Goal: Communication & Community: Ask a question

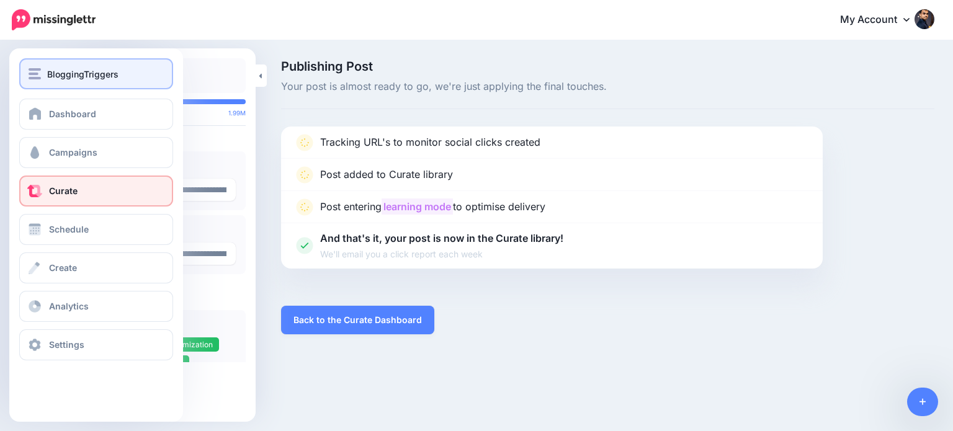
click at [38, 75] on img "button" at bounding box center [35, 73] width 12 height 11
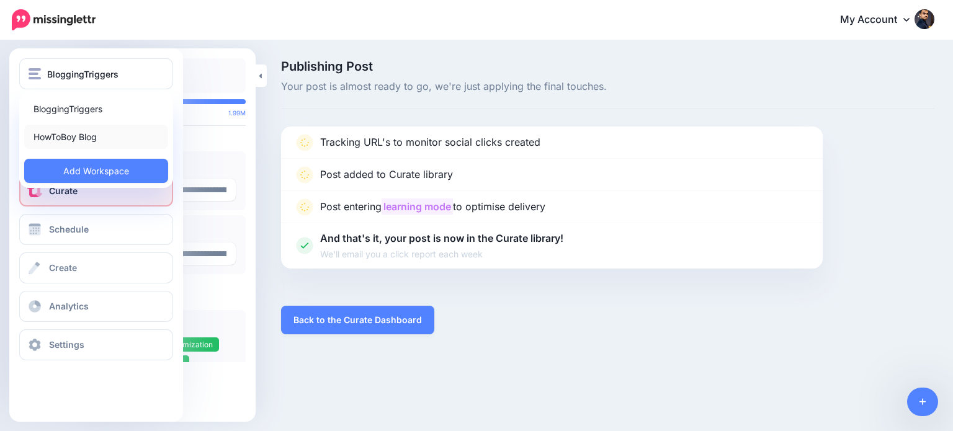
click at [55, 135] on link "HowToBoy Blog" at bounding box center [96, 137] width 144 height 24
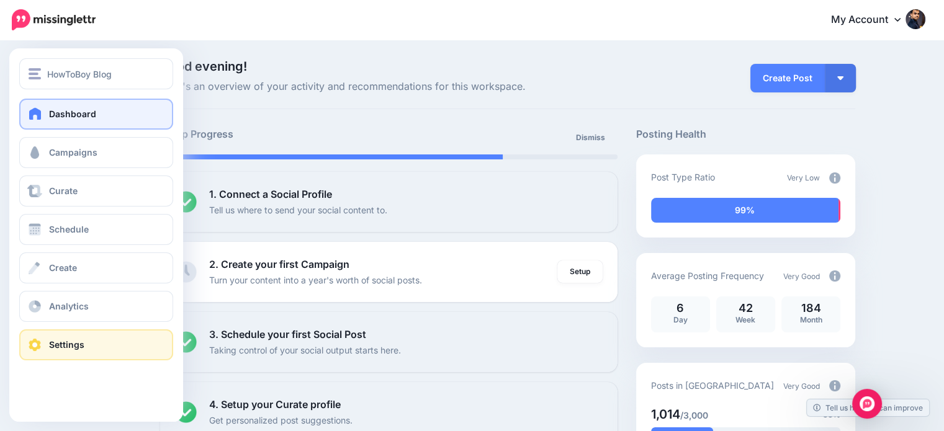
click at [40, 352] on link "Settings" at bounding box center [96, 344] width 154 height 31
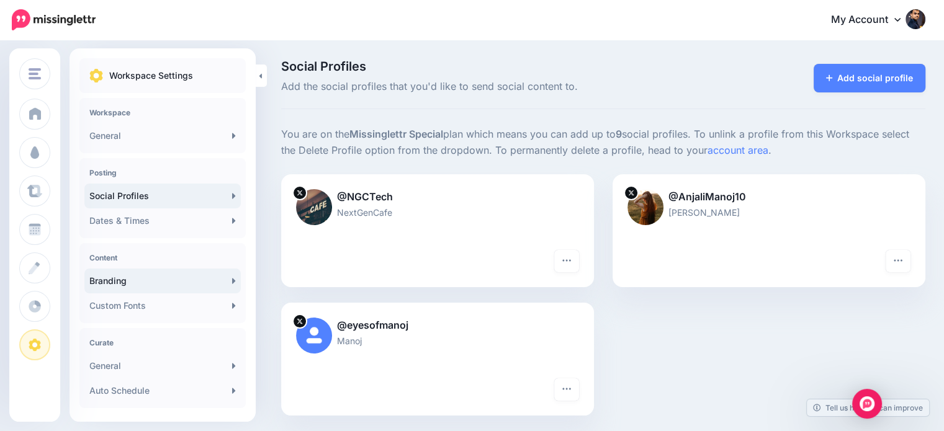
click at [150, 275] on link "Branding" at bounding box center [162, 281] width 156 height 25
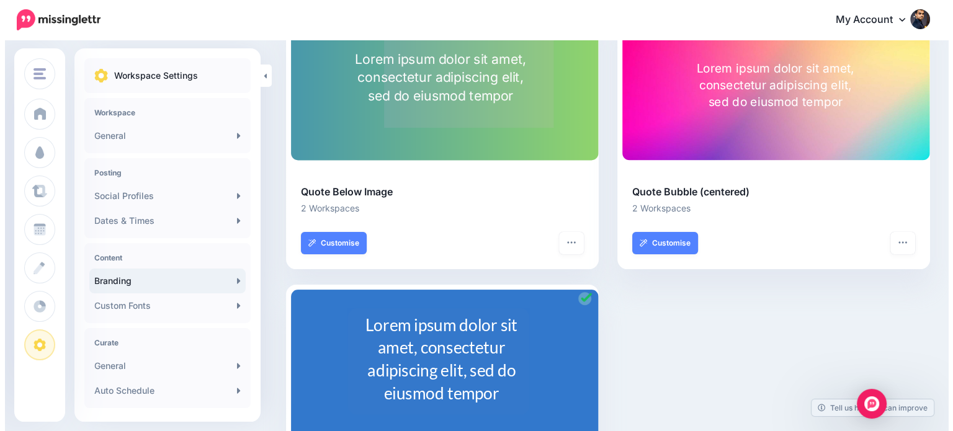
scroll to position [102, 0]
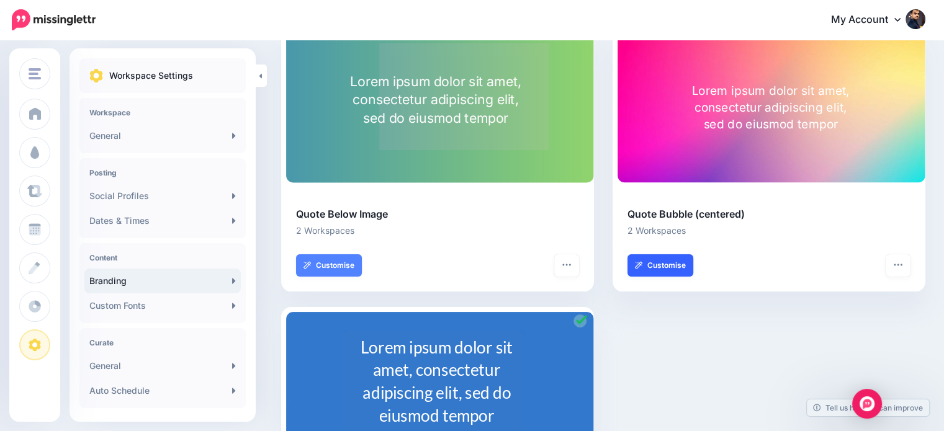
click at [681, 264] on link "Customise" at bounding box center [660, 265] width 66 height 22
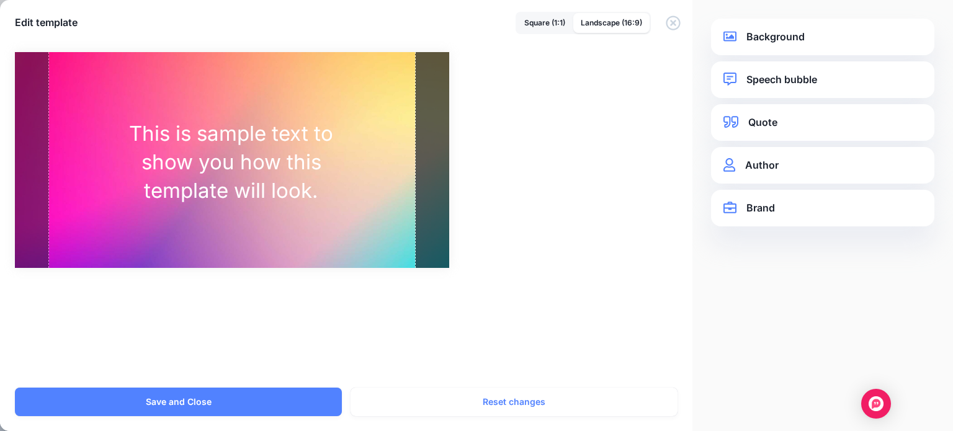
click at [790, 37] on link "Background" at bounding box center [822, 37] width 199 height 17
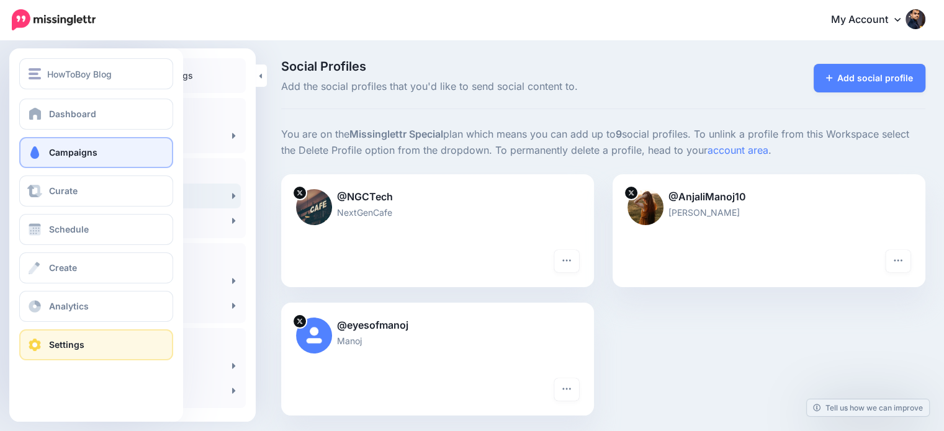
click at [52, 156] on span "Campaigns" at bounding box center [73, 152] width 48 height 11
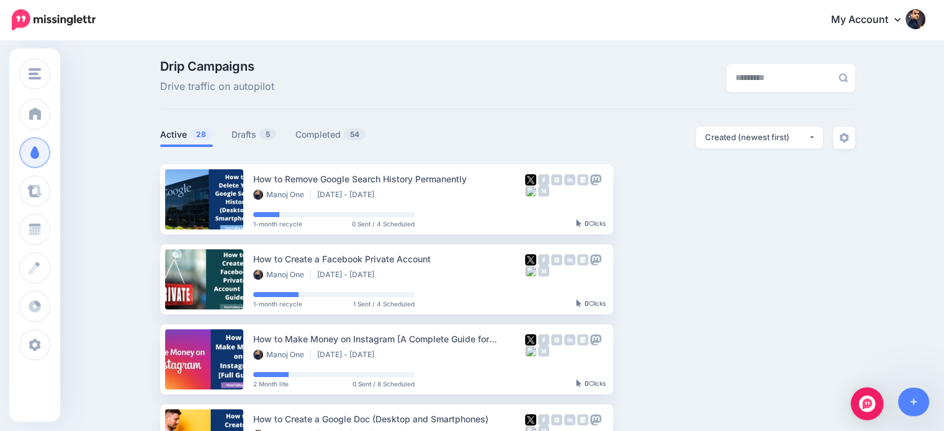
click at [870, 410] on img "Open Intercom Messenger" at bounding box center [867, 404] width 16 height 16
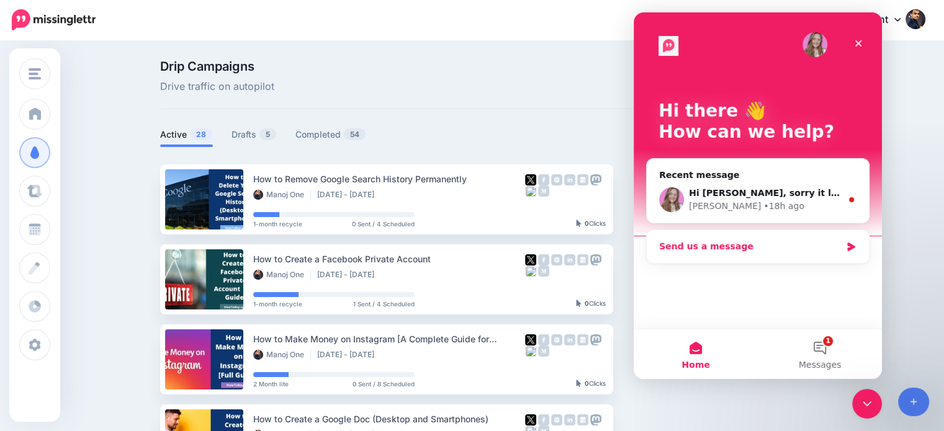
click at [785, 246] on div "Send us a message" at bounding box center [750, 246] width 182 height 13
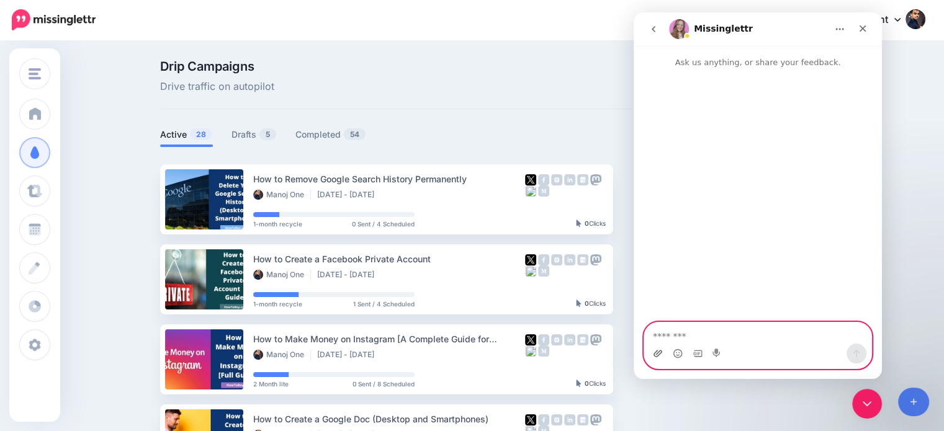
click at [656, 354] on icon "Upload attachment" at bounding box center [658, 354] width 10 height 10
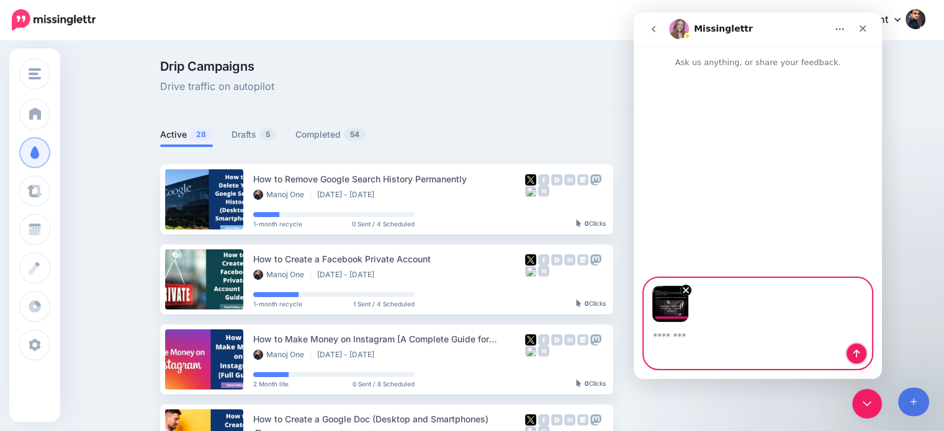
click at [857, 354] on icon "Send a message…" at bounding box center [856, 354] width 7 height 8
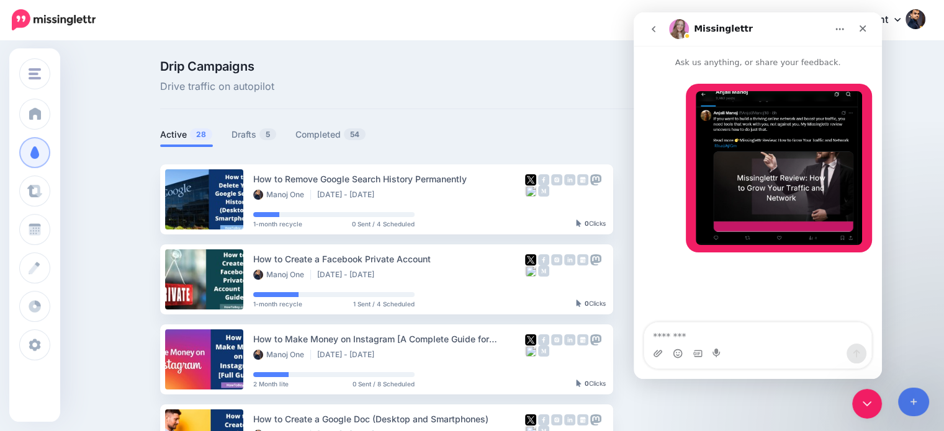
click at [815, 334] on textarea "Message…" at bounding box center [757, 333] width 227 height 21
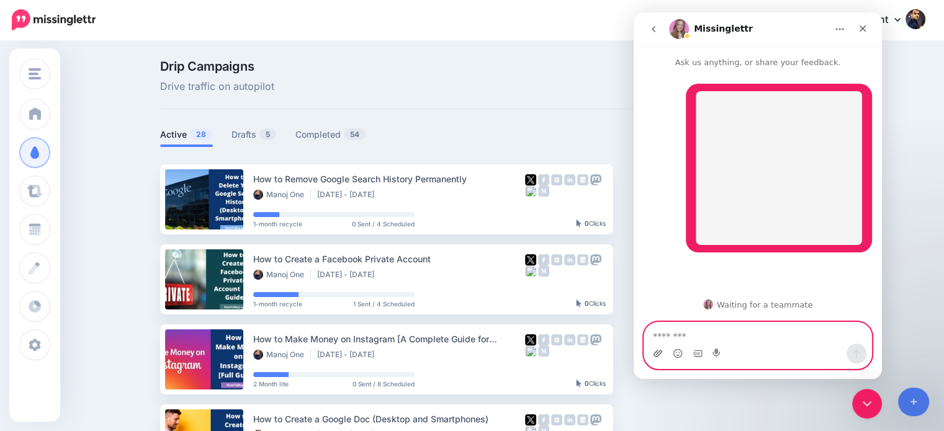
click at [656, 353] on icon "Upload attachment" at bounding box center [658, 354] width 10 height 10
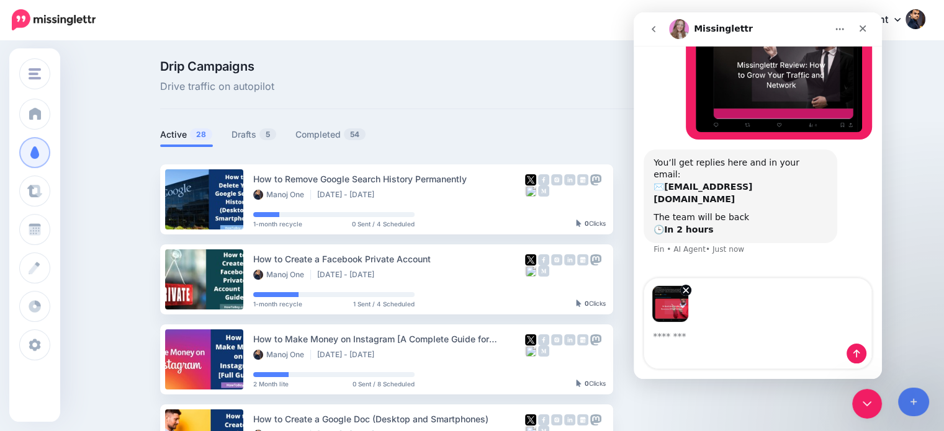
scroll to position [114, 0]
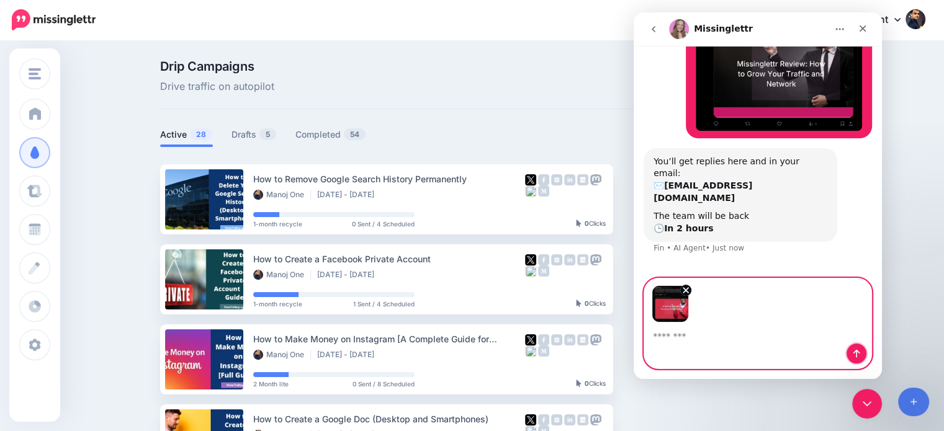
click at [848, 356] on button "Send a message…" at bounding box center [856, 354] width 20 height 20
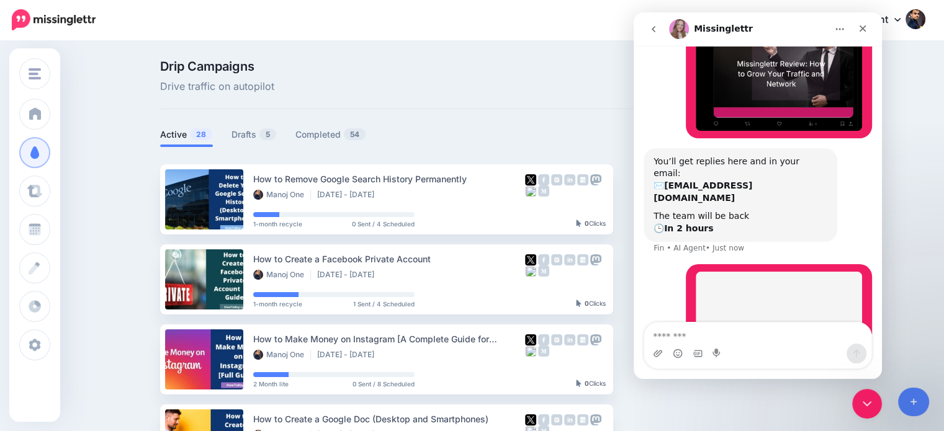
scroll to position [236, 0]
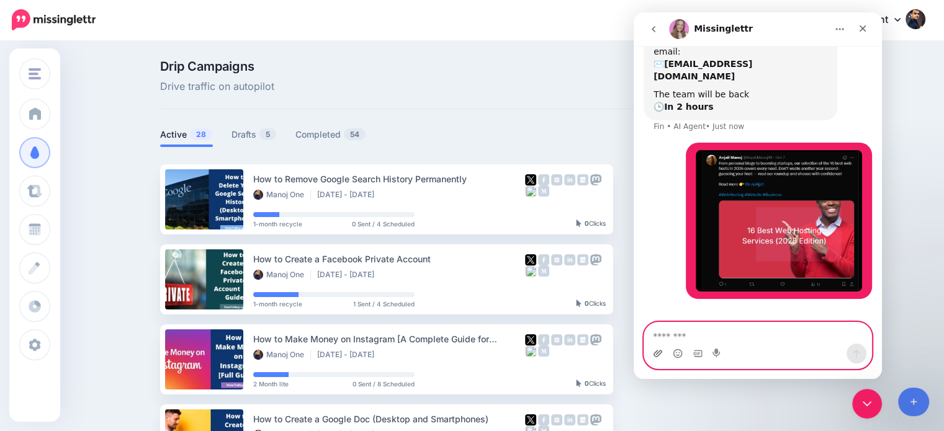
click at [658, 352] on icon "Upload attachment" at bounding box center [657, 353] width 9 height 7
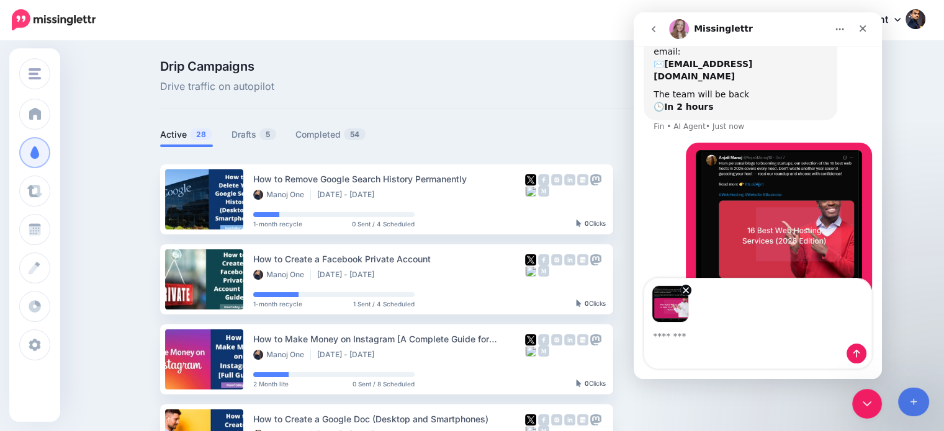
scroll to position [280, 0]
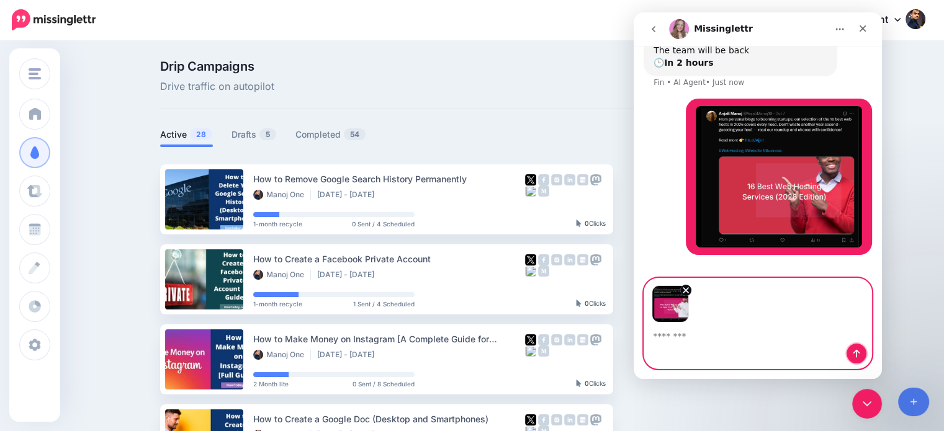
click at [853, 354] on icon "Send a message…" at bounding box center [856, 354] width 10 height 10
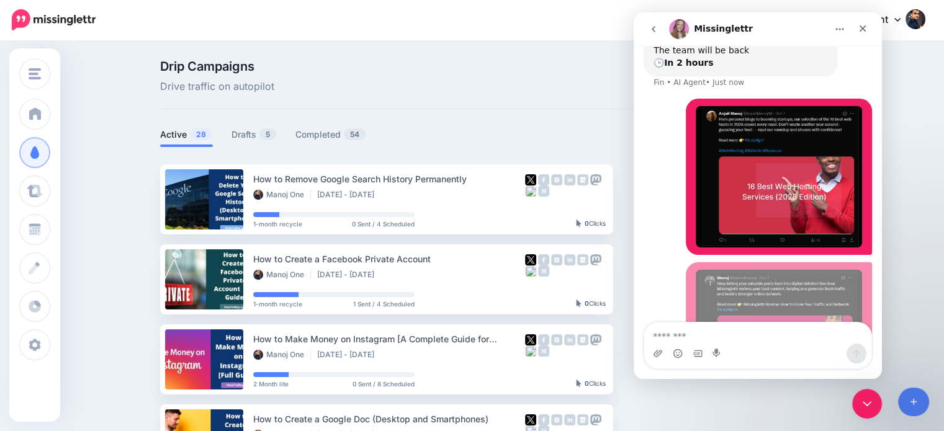
scroll to position [389, 0]
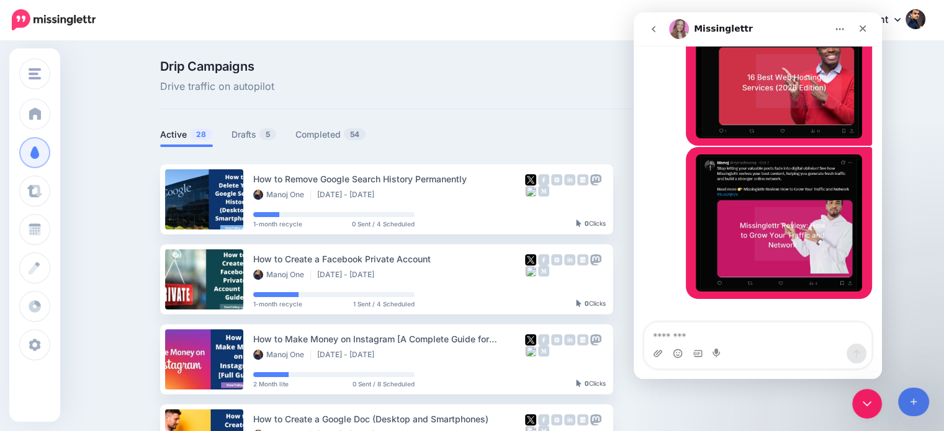
click at [755, 336] on textarea "Message…" at bounding box center [757, 333] width 227 height 21
type textarea "*"
type textarea "**********"
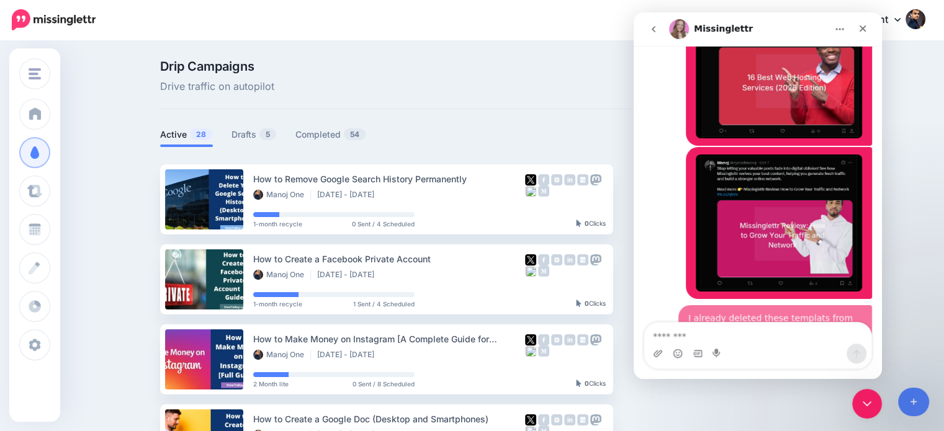
scroll to position [429, 0]
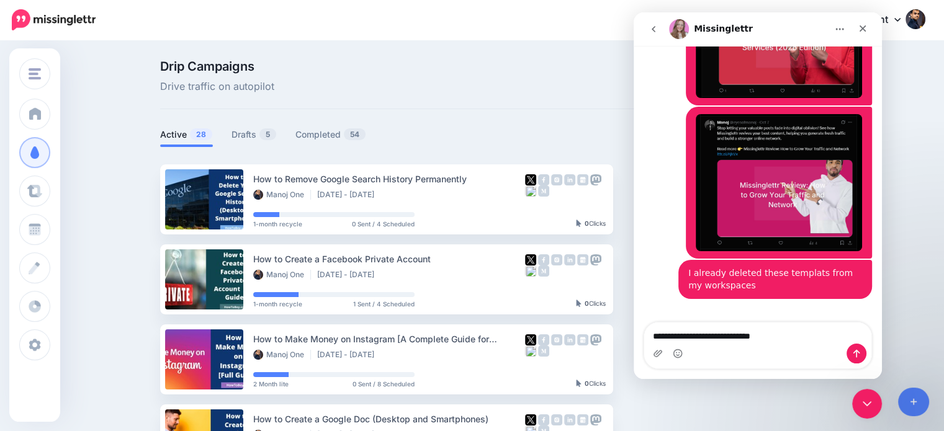
type textarea "**********"
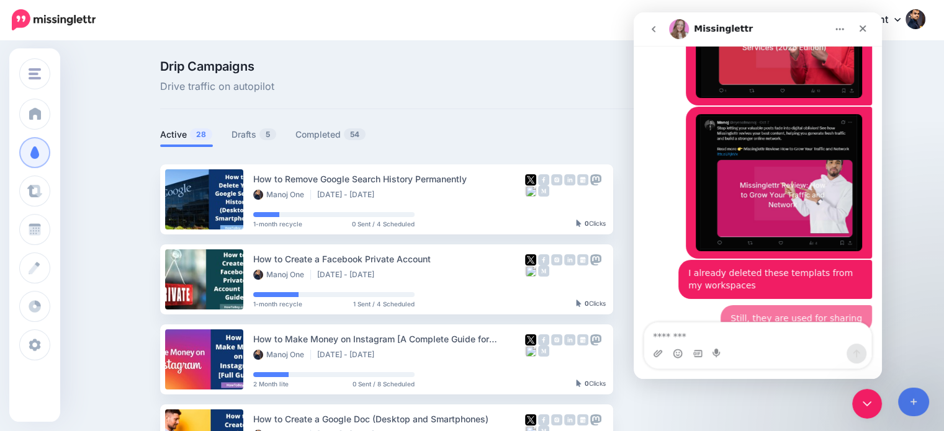
scroll to position [458, 0]
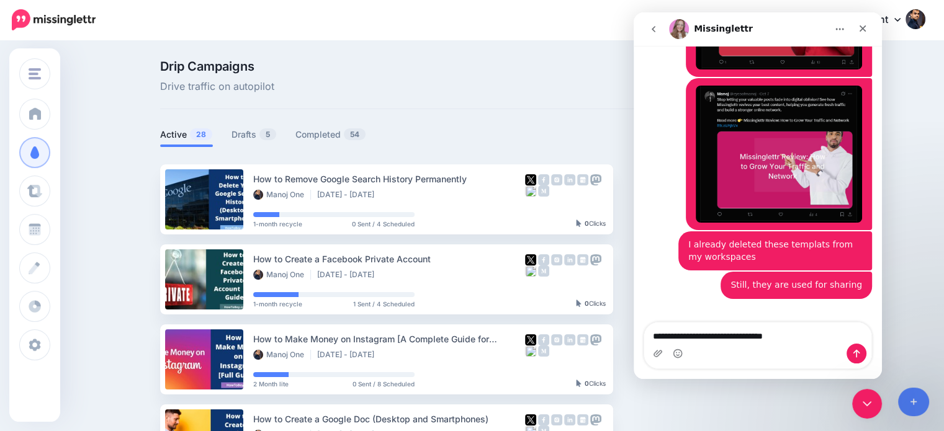
drag, startPoint x: 713, startPoint y: 336, endPoint x: 825, endPoint y: 334, distance: 111.7
click at [825, 334] on textarea "**********" at bounding box center [757, 333] width 227 height 21
type textarea "**********"
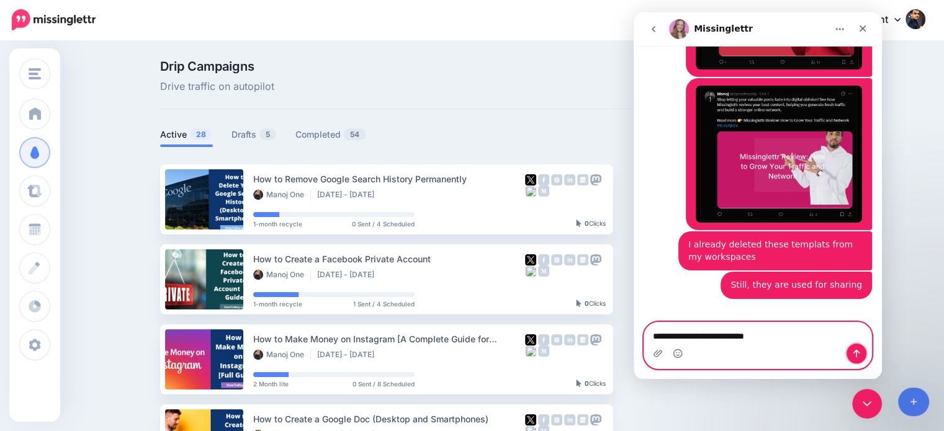
drag, startPoint x: 854, startPoint y: 352, endPoint x: 875, endPoint y: 346, distance: 21.8
click at [854, 352] on icon "Send a message…" at bounding box center [856, 354] width 7 height 8
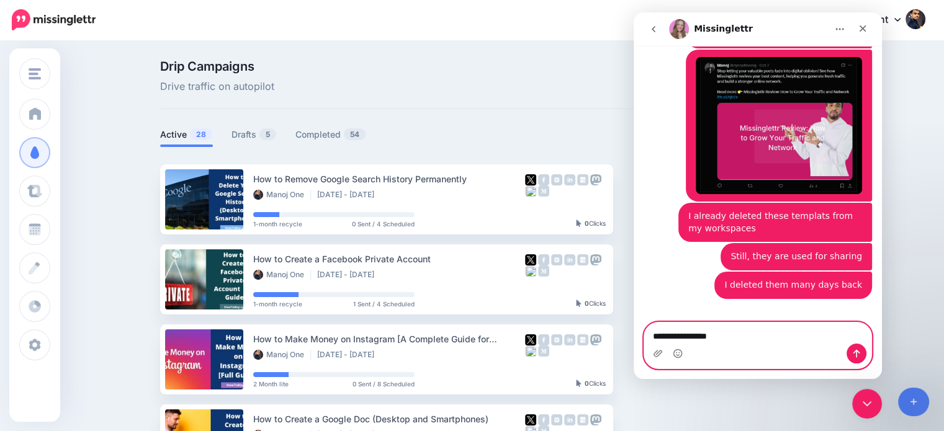
type textarea "**********"
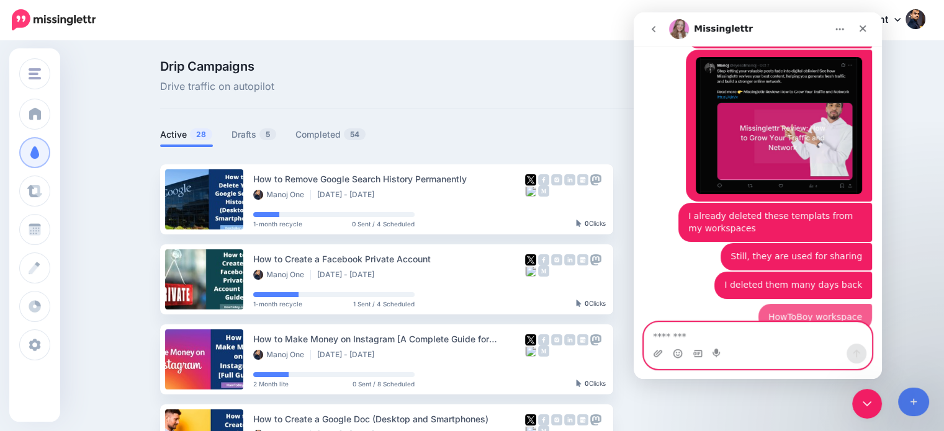
scroll to position [514, 0]
